Goal: Transaction & Acquisition: Purchase product/service

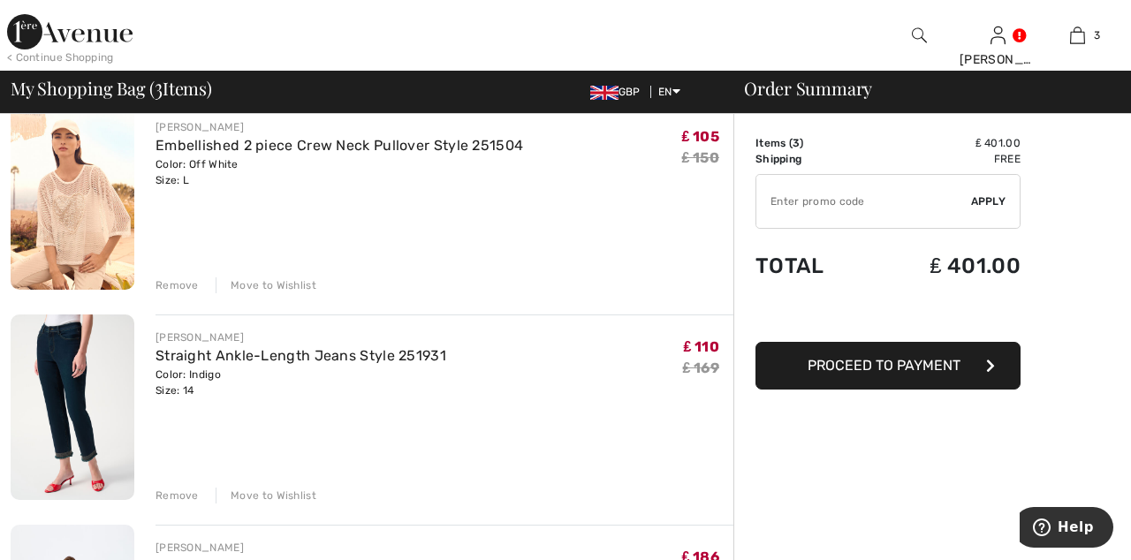
scroll to position [162, 0]
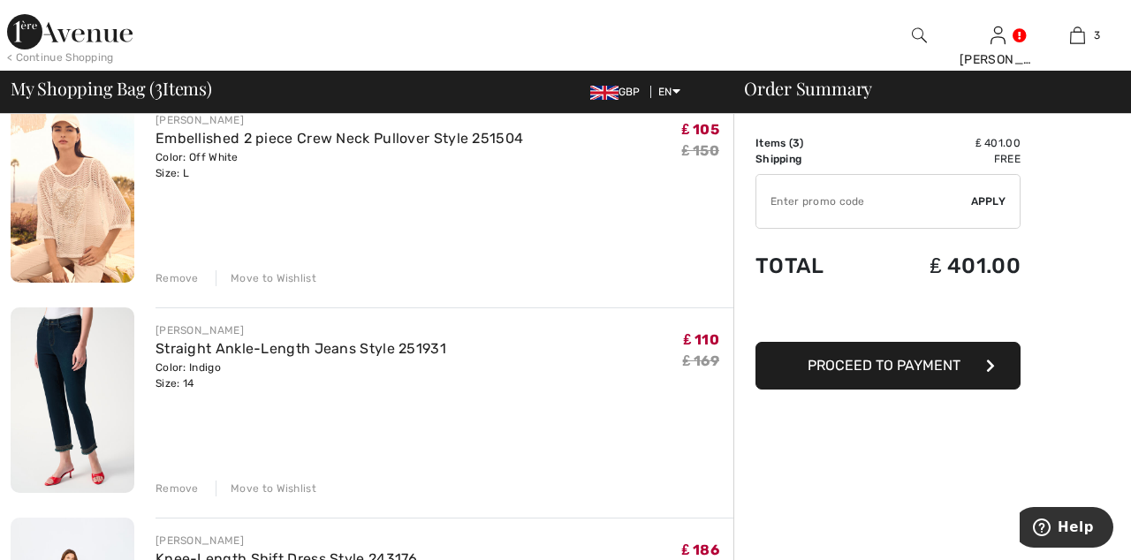
click at [173, 481] on div "Remove" at bounding box center [177, 489] width 43 height 16
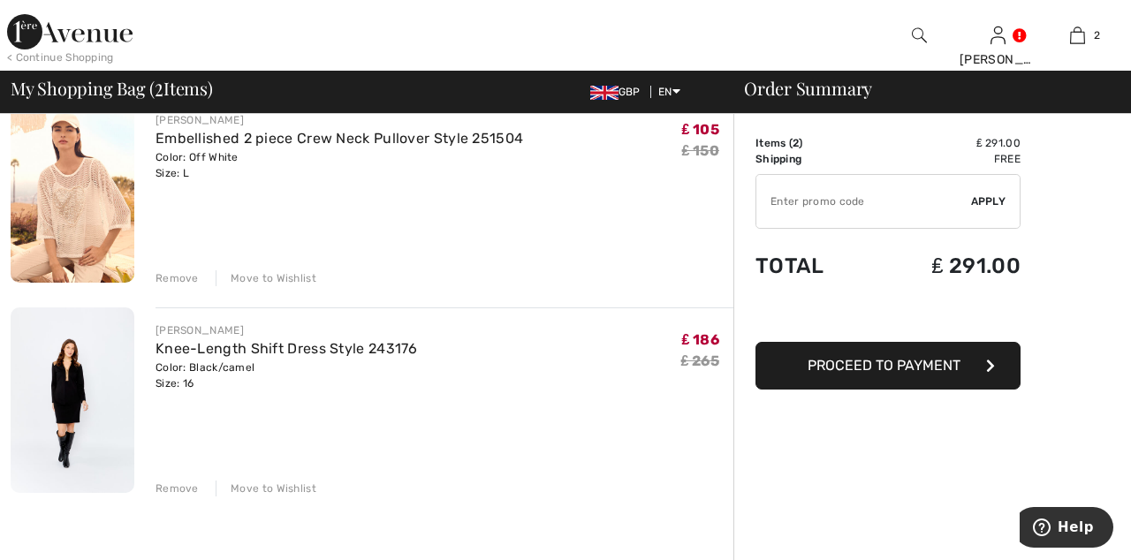
click at [184, 265] on div "FRANK LYMAN Embellished 2 piece Crew Neck Pullover Style 251504 Color: Off Whit…" at bounding box center [445, 191] width 578 height 189
click at [164, 267] on div "Remove Move to Wishlist" at bounding box center [445, 276] width 578 height 19
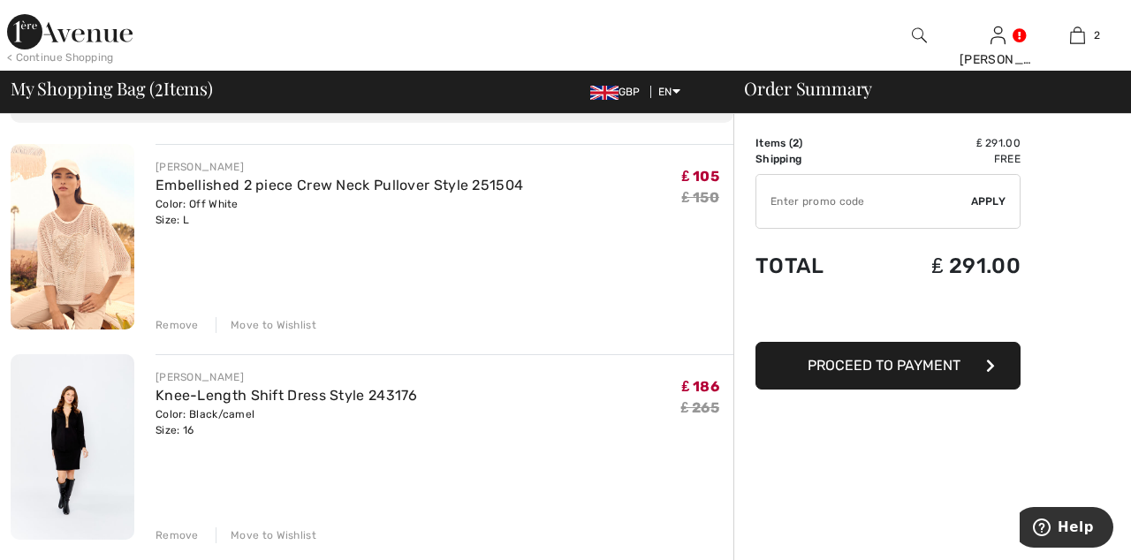
scroll to position [113, 0]
click at [187, 324] on div "Remove" at bounding box center [177, 327] width 43 height 16
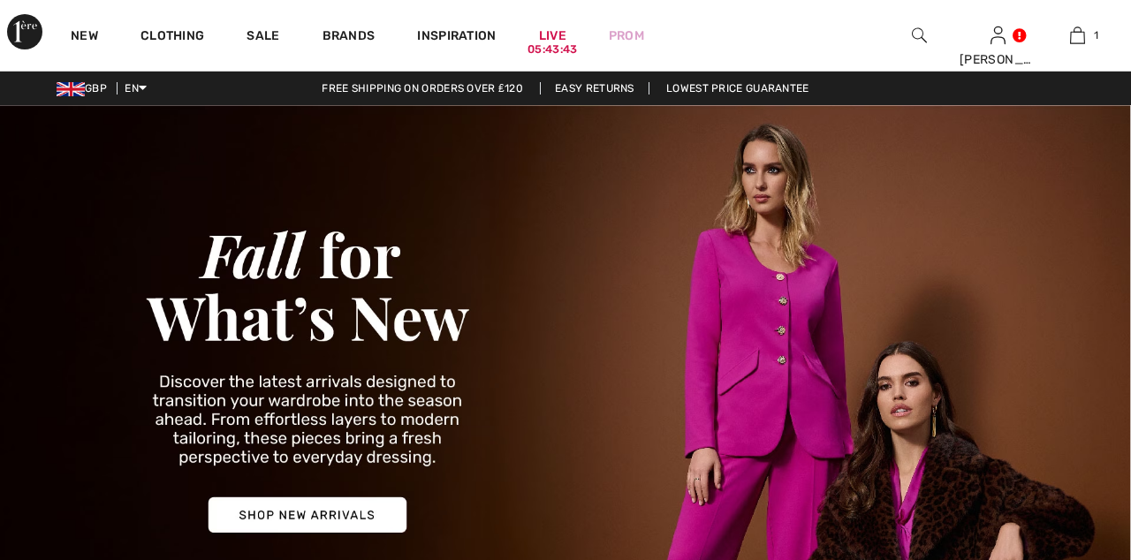
checkbox input "true"
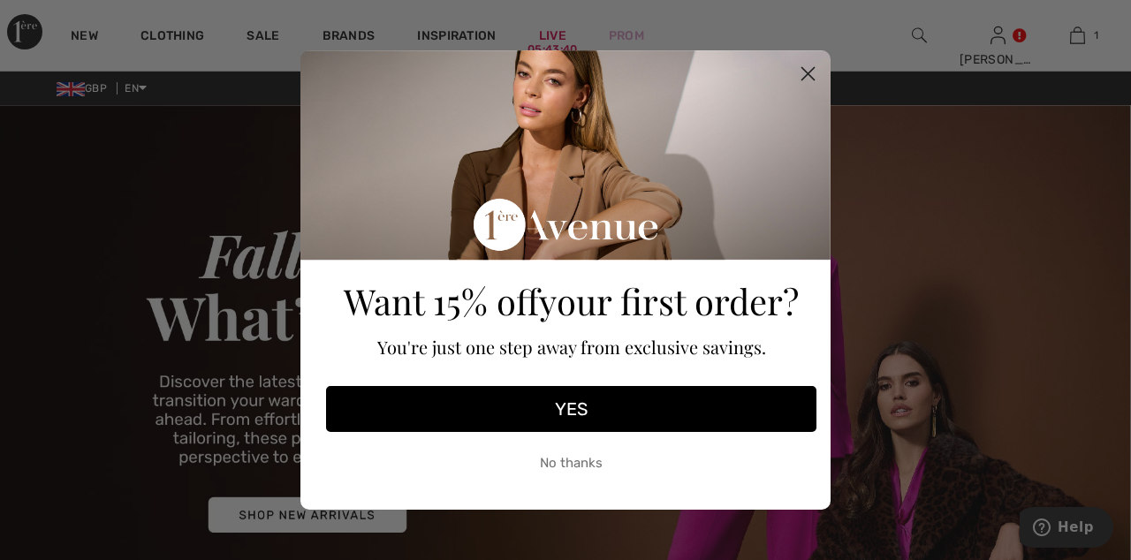
click at [811, 76] on icon "Close dialog" at bounding box center [809, 74] width 12 height 12
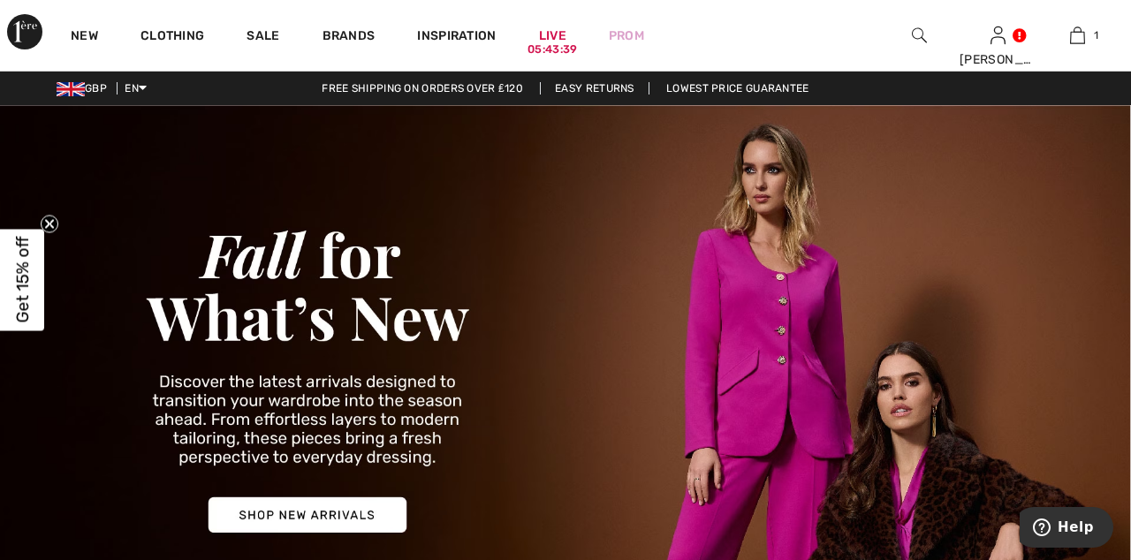
click at [263, 30] on link "Sale" at bounding box center [263, 37] width 33 height 19
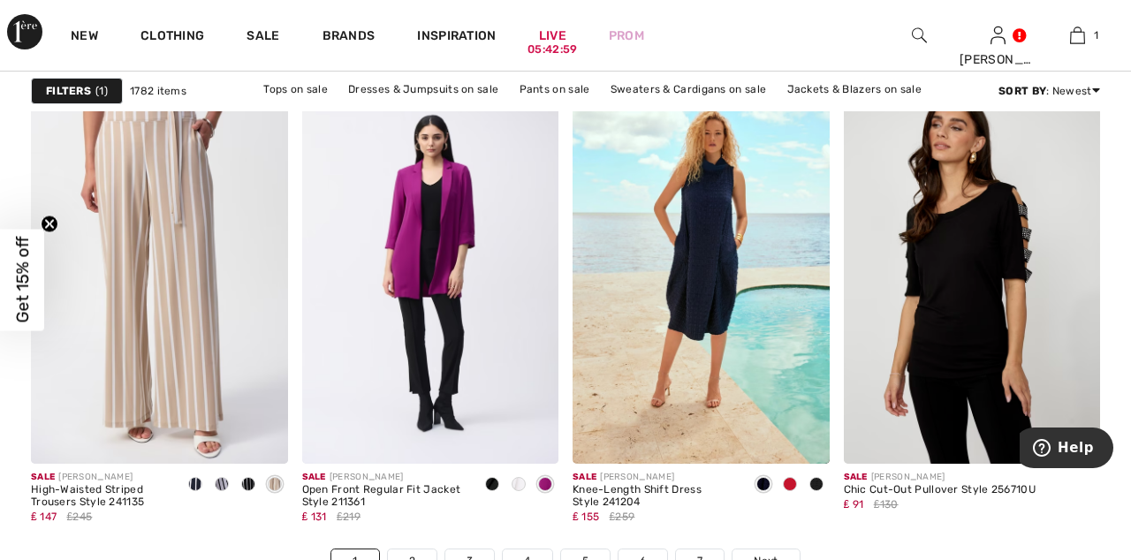
scroll to position [7052, 0]
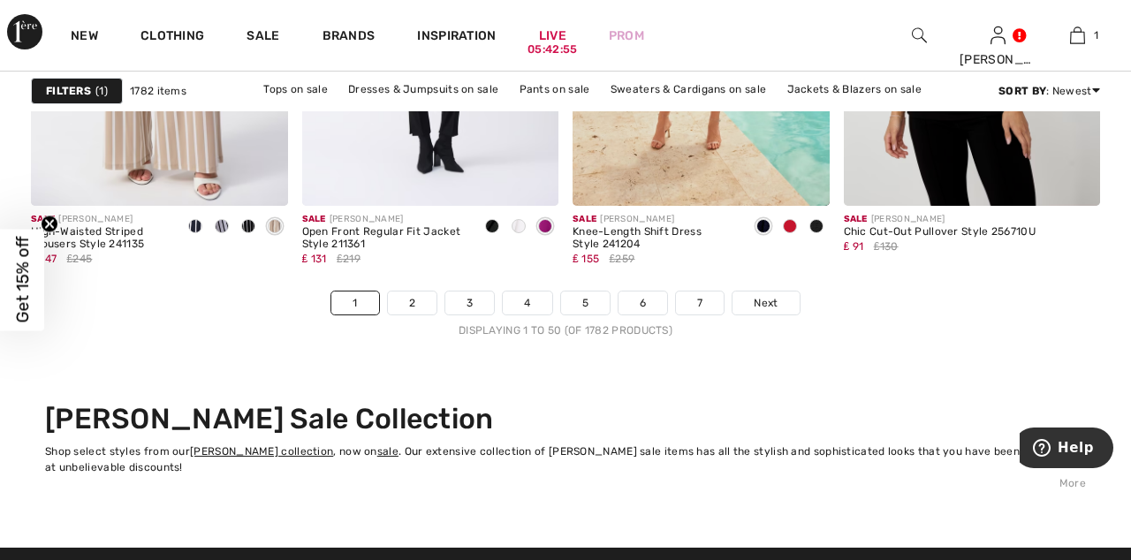
click at [771, 304] on span "Next" at bounding box center [766, 303] width 24 height 16
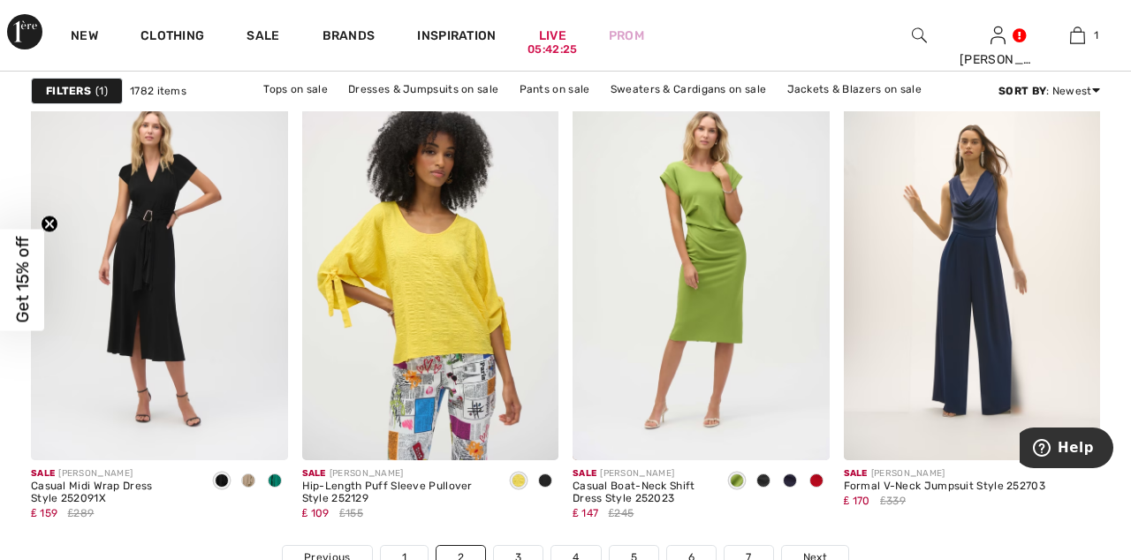
scroll to position [7055, 0]
click at [814, 560] on span "Next" at bounding box center [816, 557] width 24 height 16
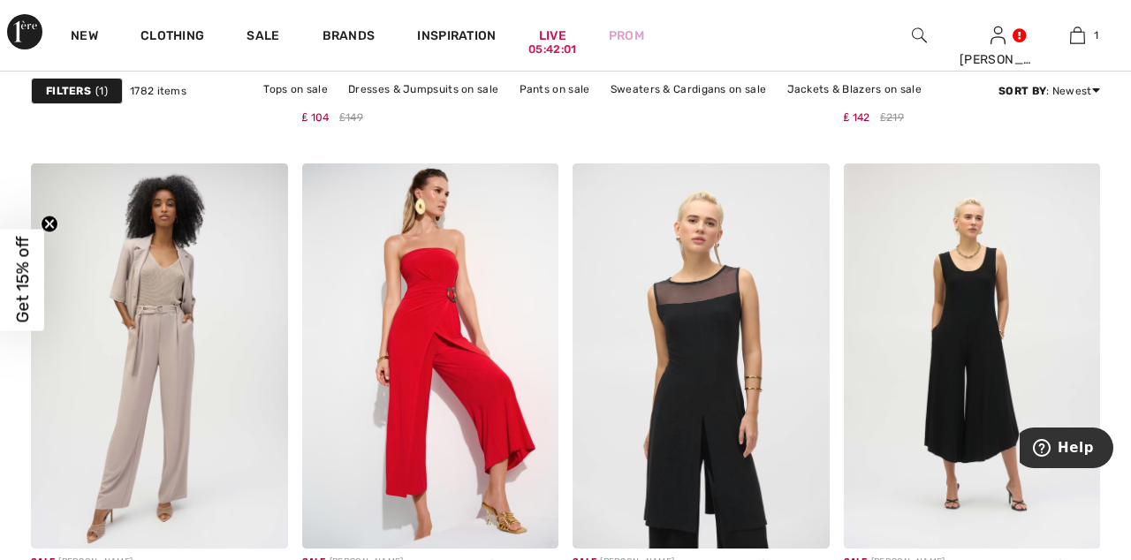
scroll to position [5331, 0]
click at [472, 369] on img at bounding box center [430, 355] width 257 height 385
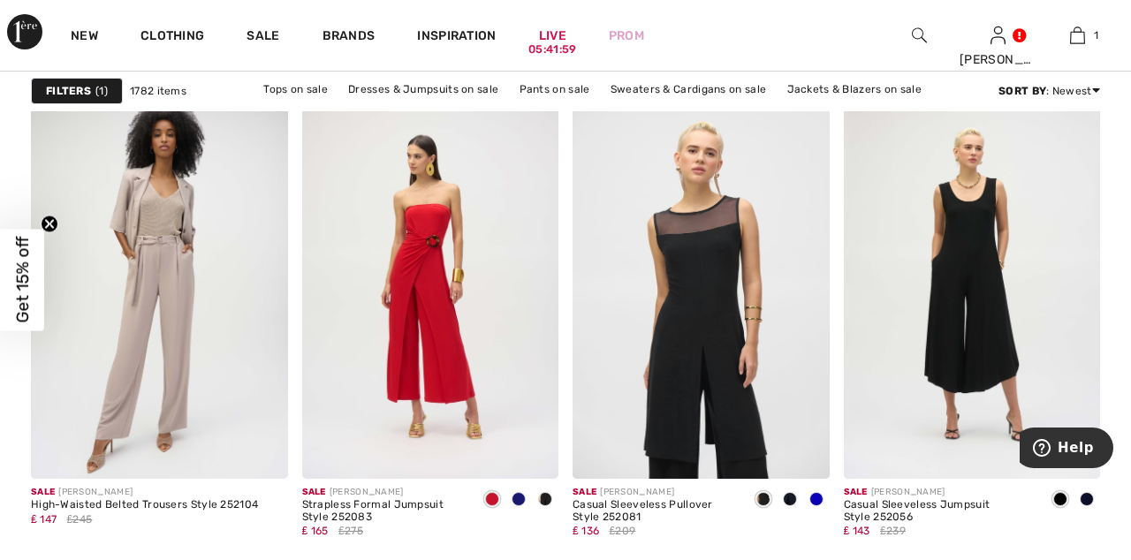
scroll to position [5414, 0]
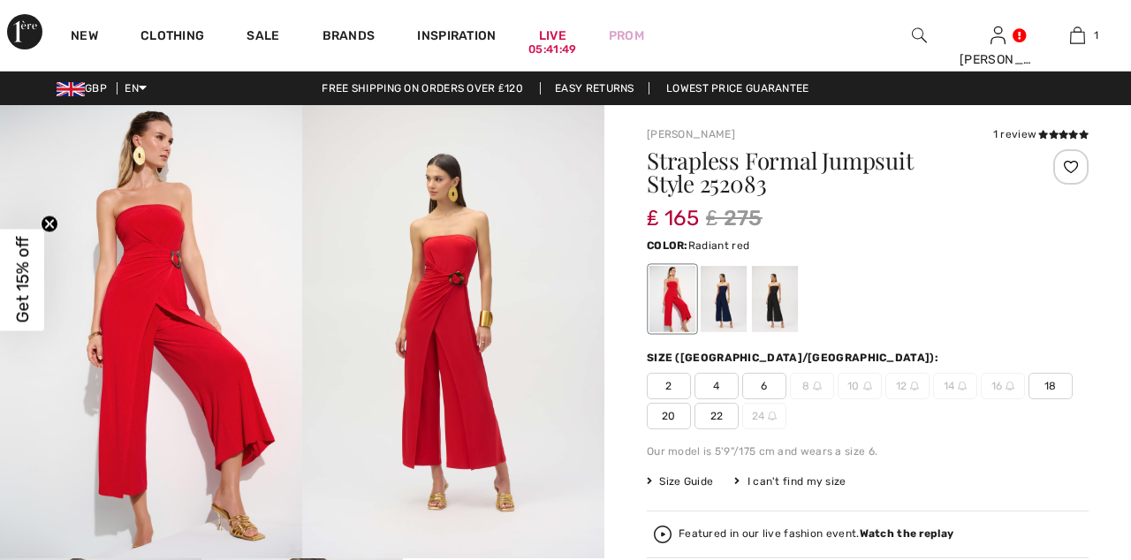
checkbox input "true"
click at [783, 295] on div at bounding box center [775, 299] width 46 height 66
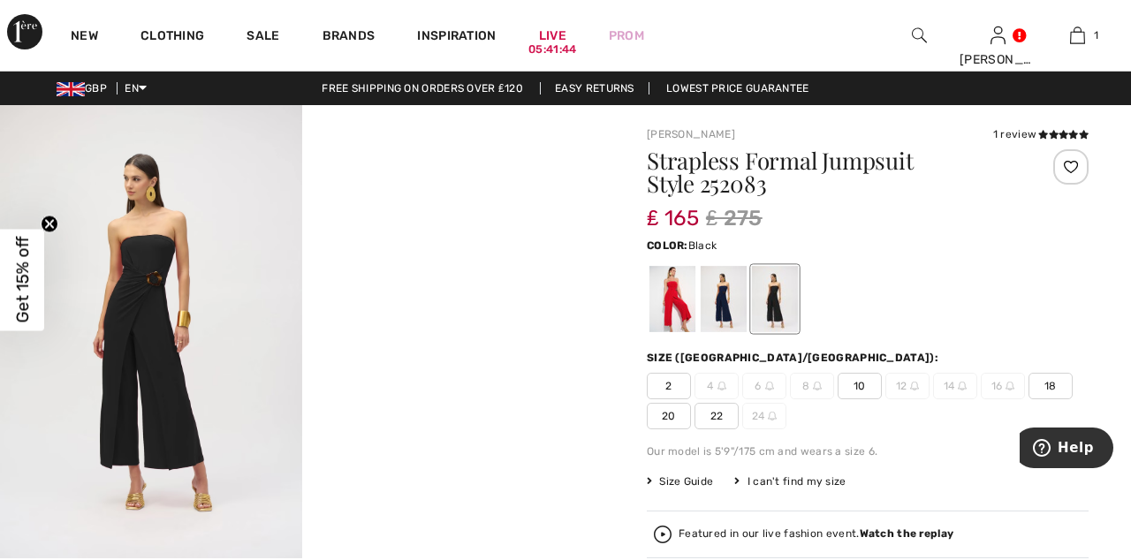
click at [732, 303] on div at bounding box center [724, 299] width 46 height 66
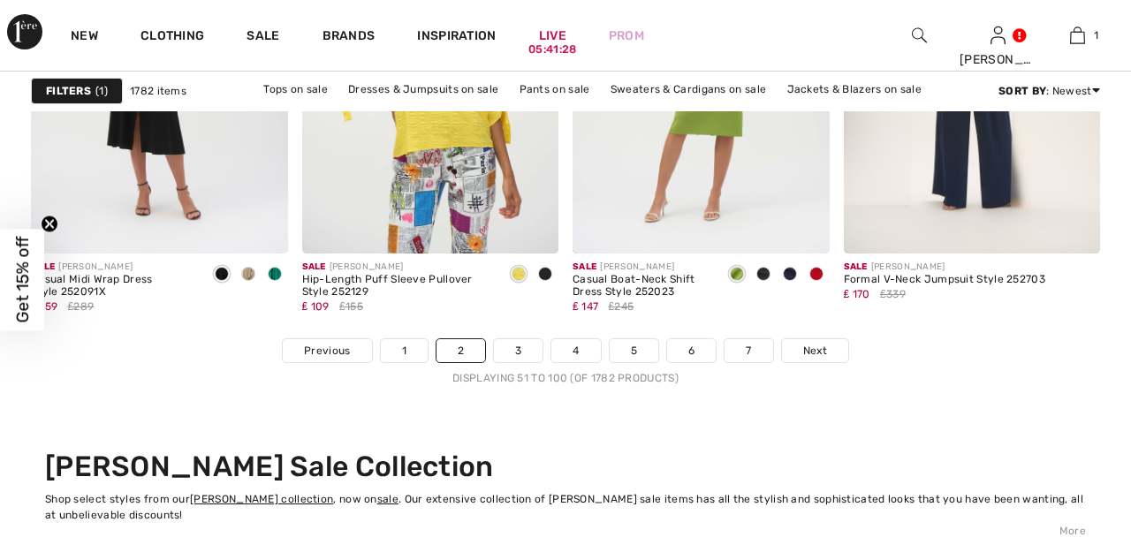
checkbox input "true"
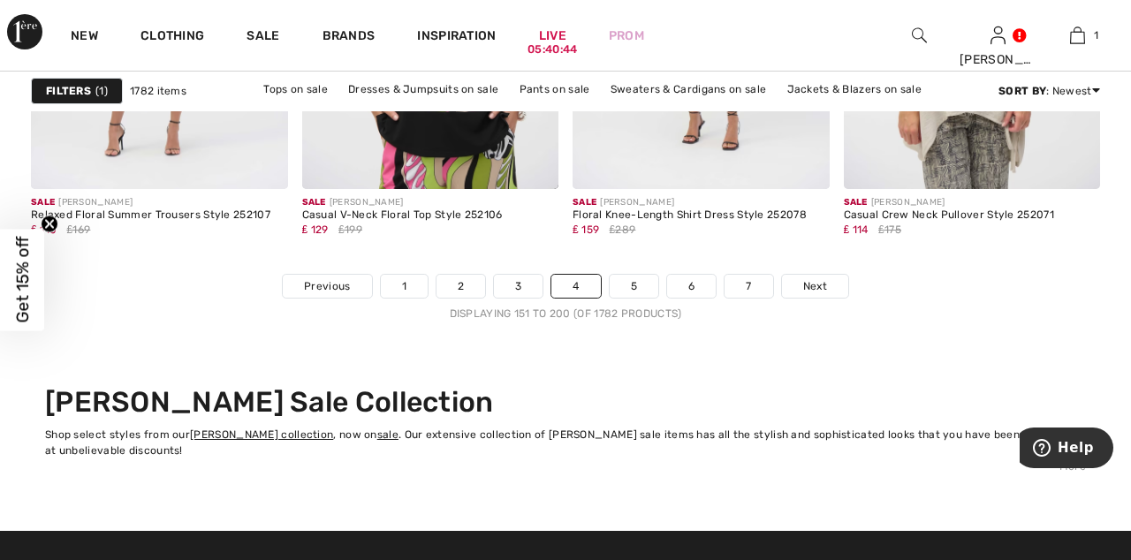
scroll to position [7324, 0]
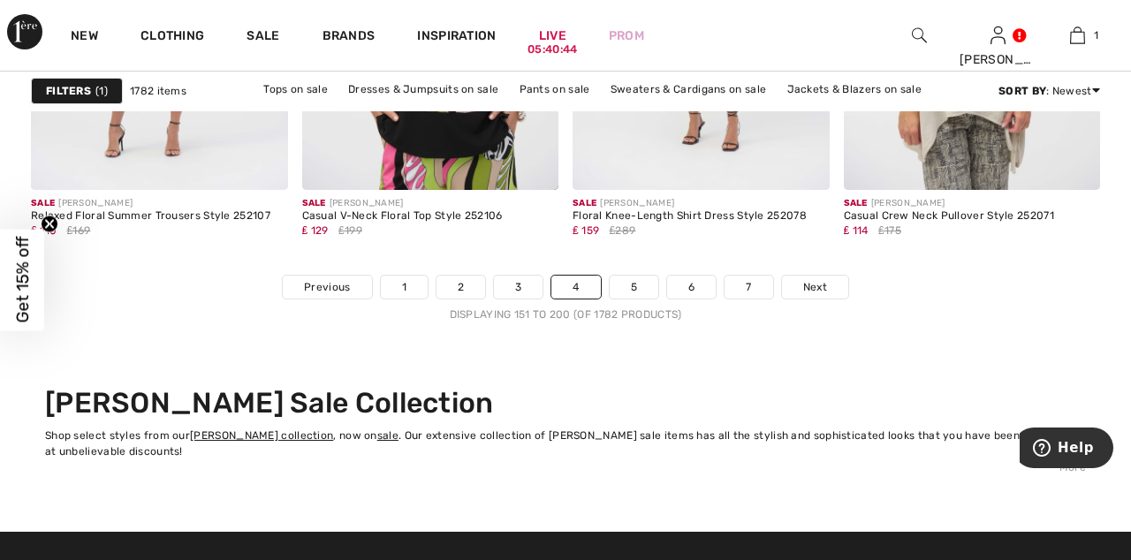
click at [826, 288] on link "Next" at bounding box center [815, 287] width 66 height 23
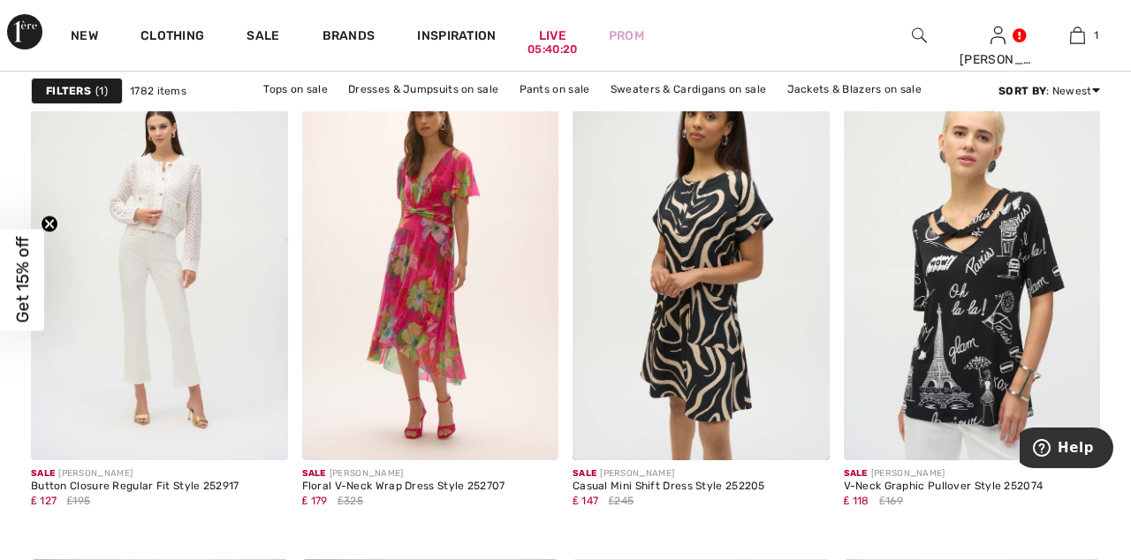
scroll to position [2815, 0]
click at [433, 304] on img at bounding box center [430, 266] width 257 height 385
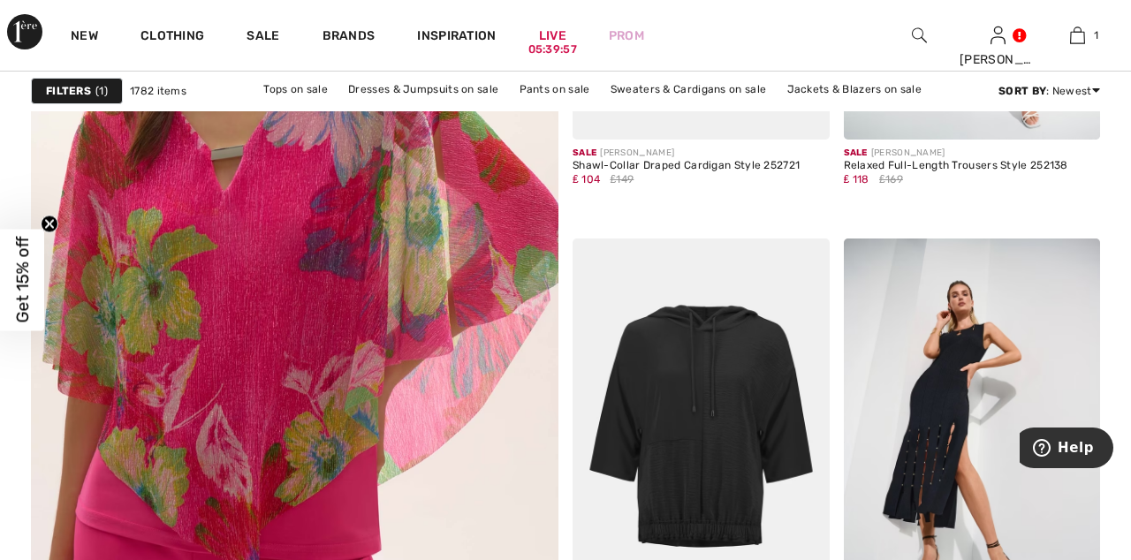
scroll to position [4286, 0]
click at [960, 380] on img at bounding box center [972, 432] width 257 height 385
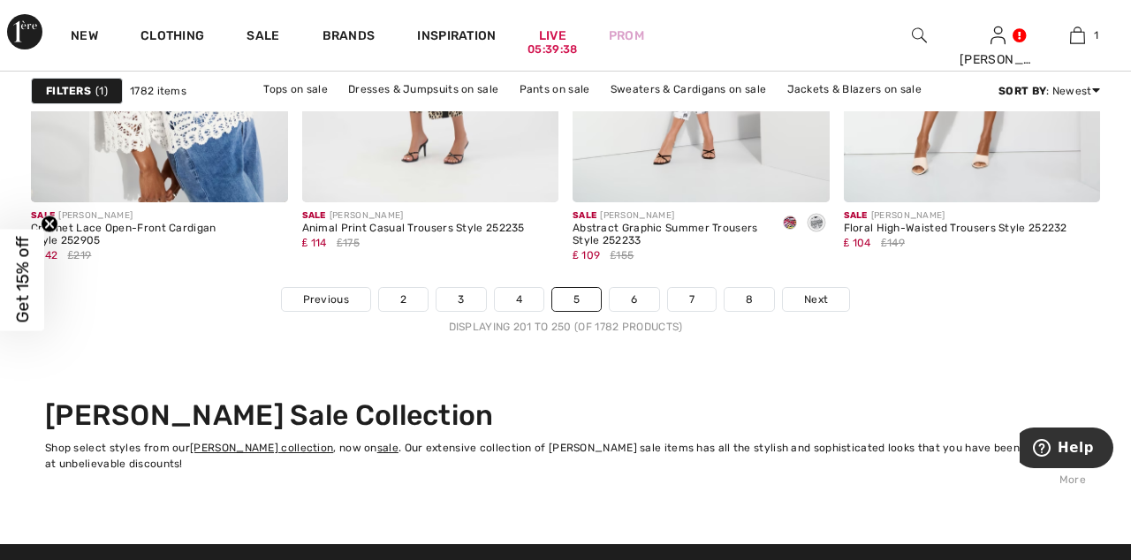
scroll to position [7296, 0]
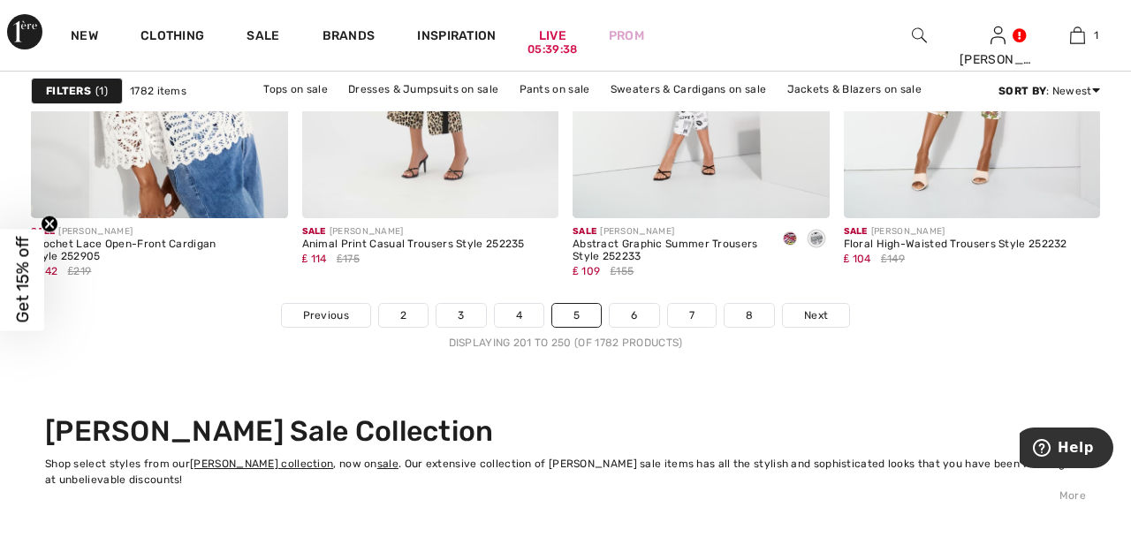
click at [826, 320] on span "Next" at bounding box center [816, 316] width 24 height 16
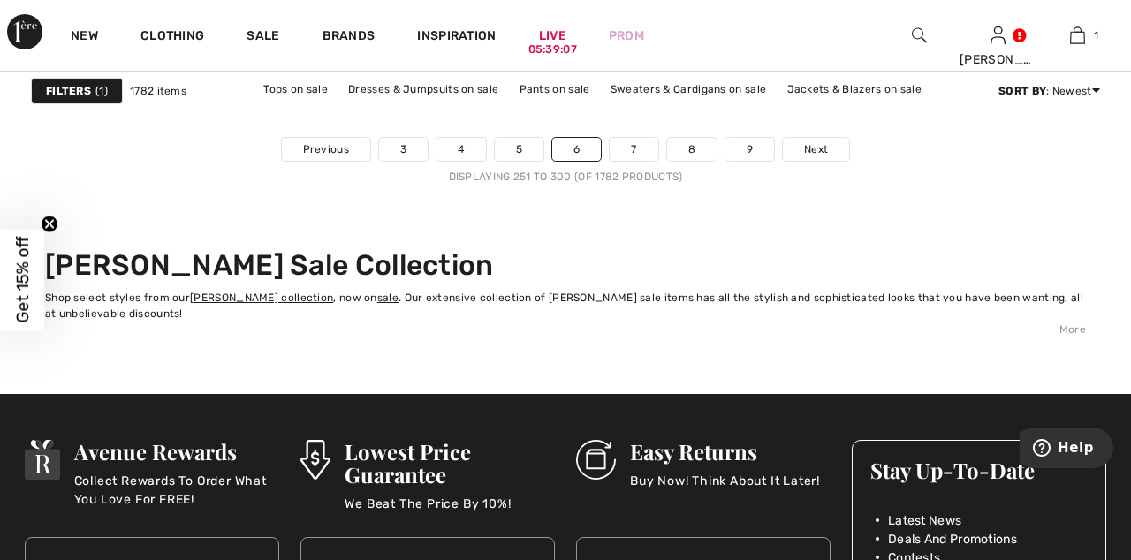
scroll to position [7461, 0]
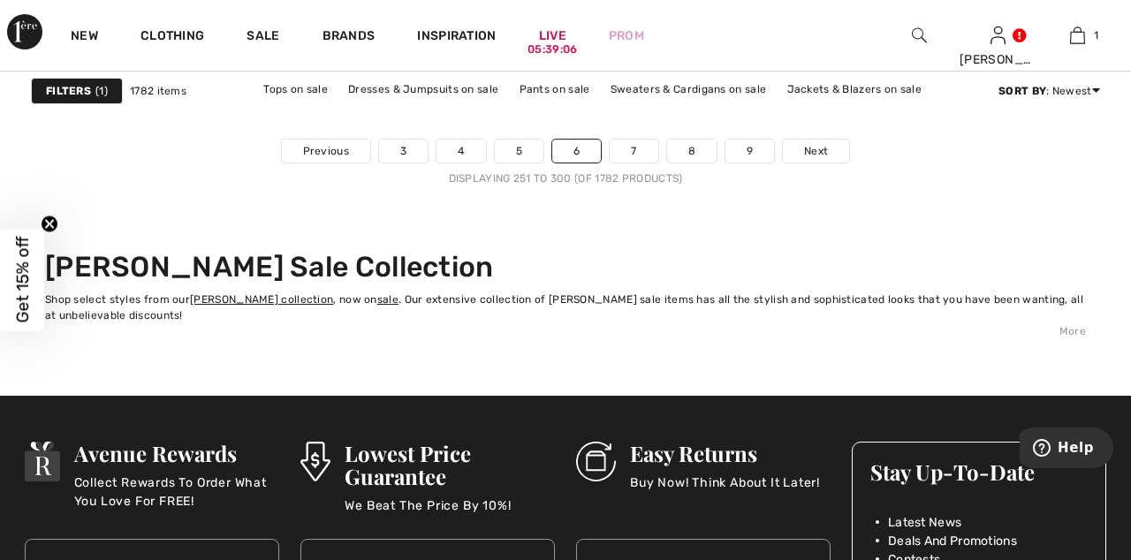
click at [827, 141] on link "Next" at bounding box center [816, 151] width 66 height 23
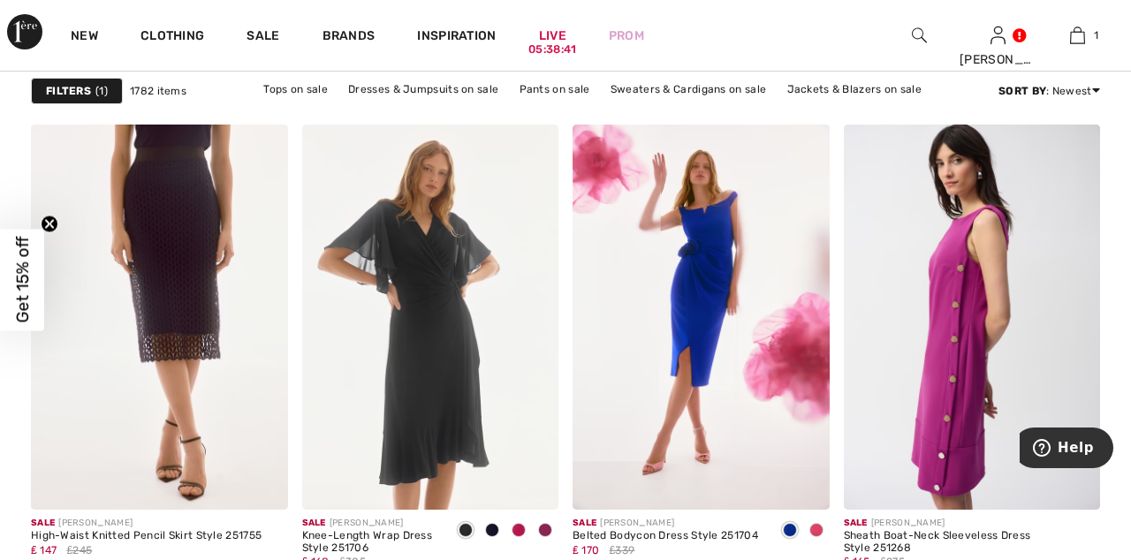
scroll to position [6041, 0]
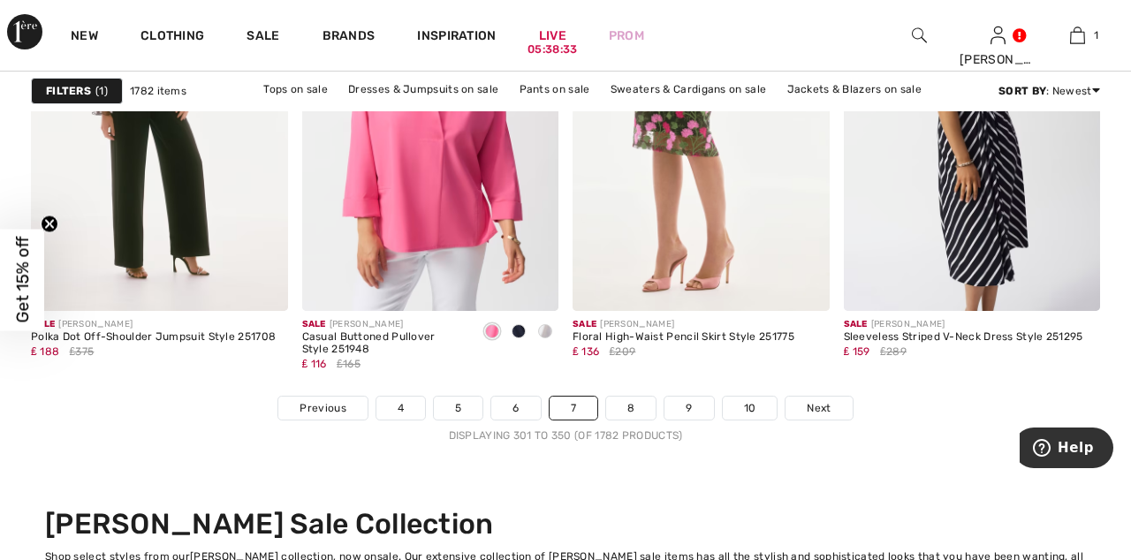
click at [825, 403] on span "Next" at bounding box center [819, 408] width 24 height 16
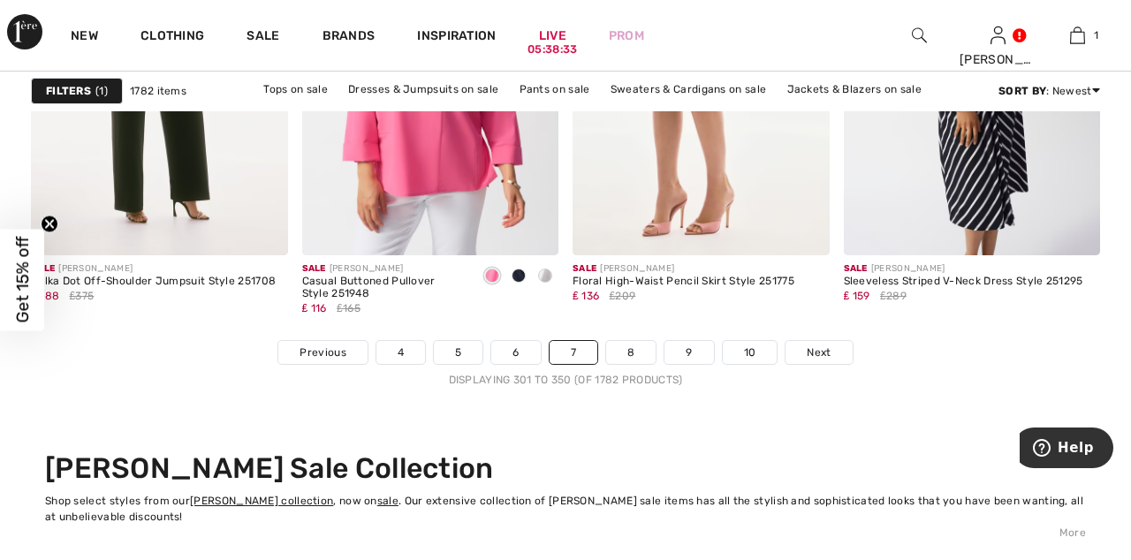
scroll to position [7286, 0]
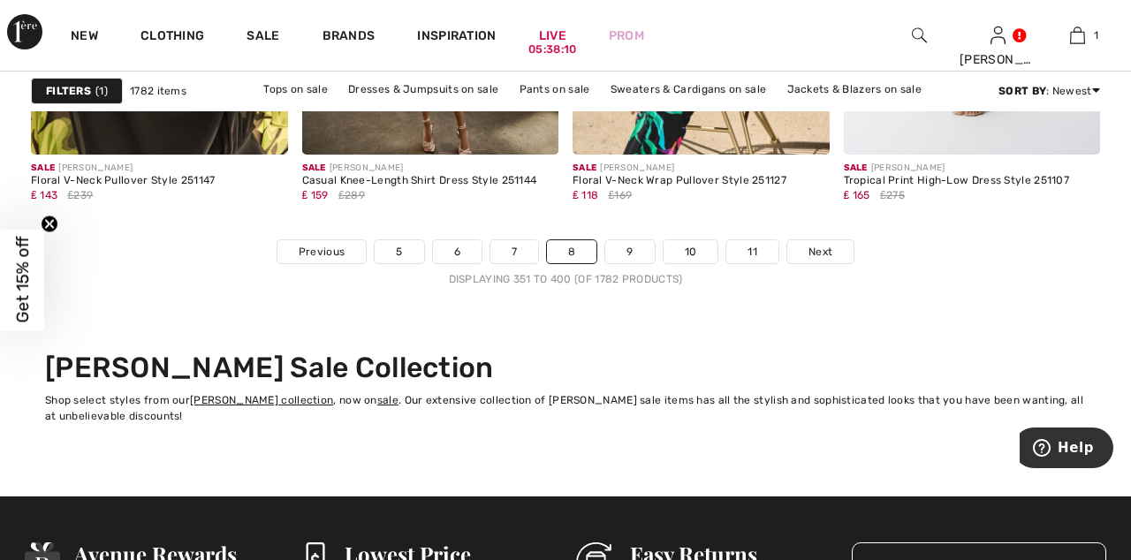
scroll to position [7360, 0]
